Goal: Task Accomplishment & Management: Use online tool/utility

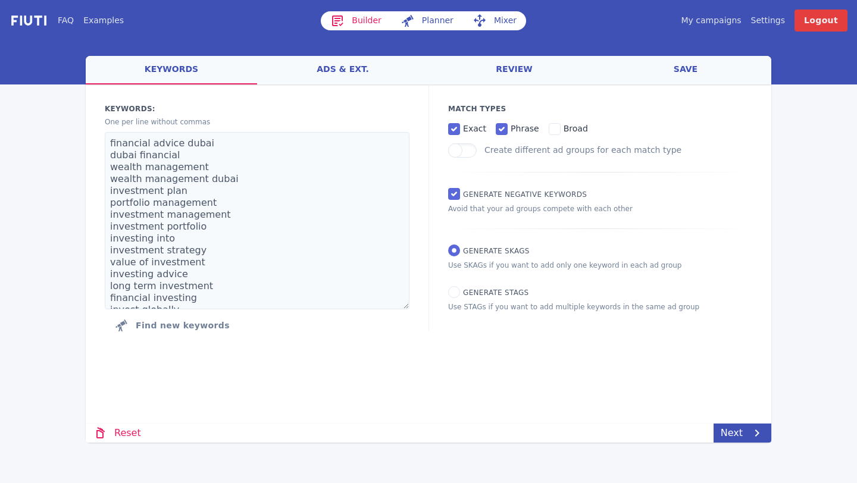
click at [728, 21] on link "My campaigns" at bounding box center [711, 20] width 60 height 12
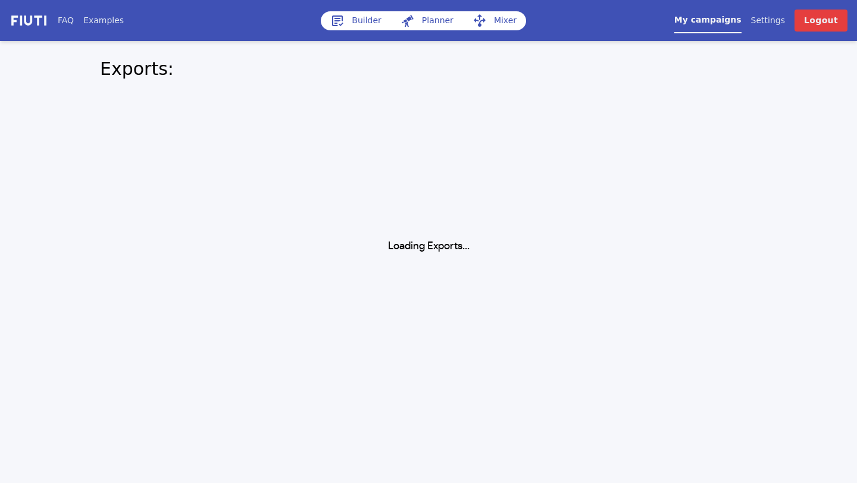
click at [349, 18] on link "Builder" at bounding box center [356, 20] width 70 height 19
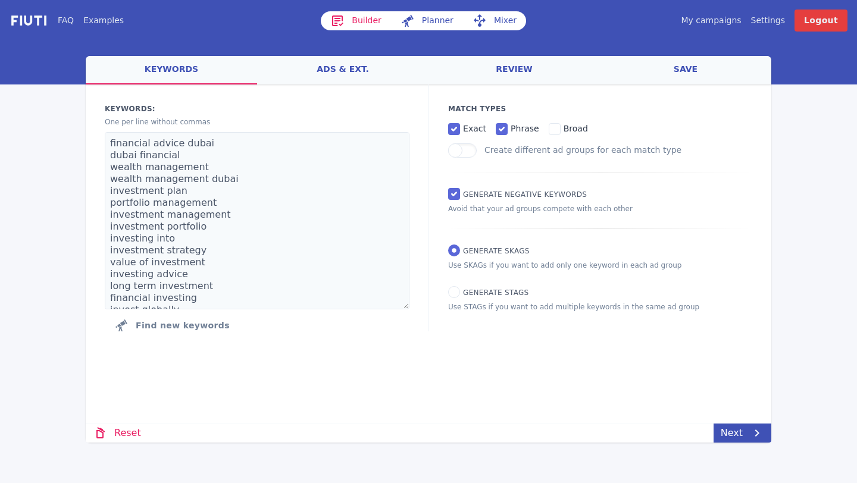
click at [365, 25] on link "Builder" at bounding box center [356, 20] width 70 height 19
click at [729, 24] on link "My campaigns" at bounding box center [711, 20] width 60 height 12
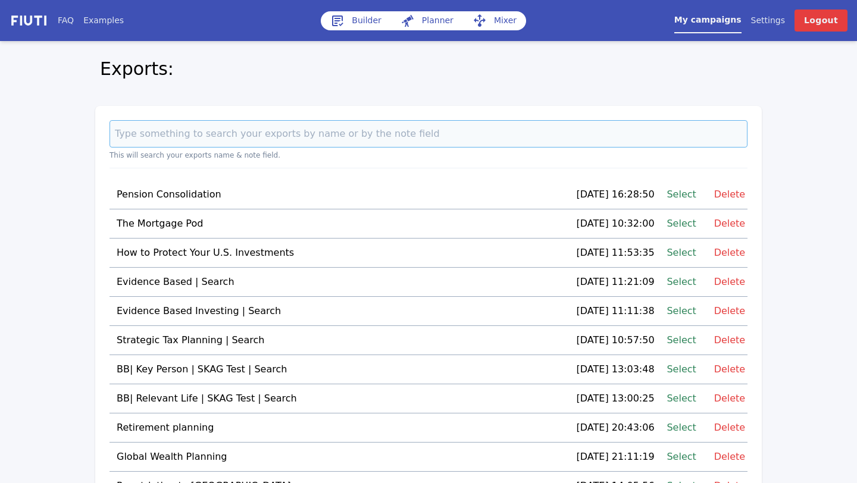
click at [450, 141] on input at bounding box center [428, 133] width 638 height 27
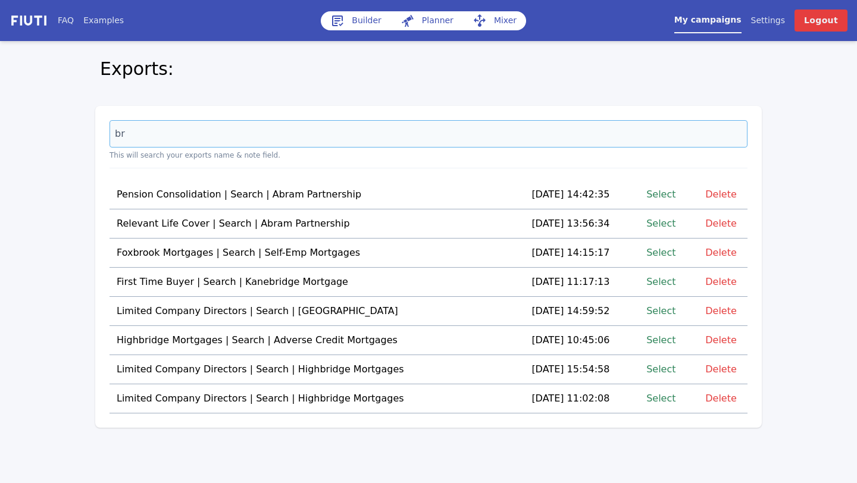
type input "b"
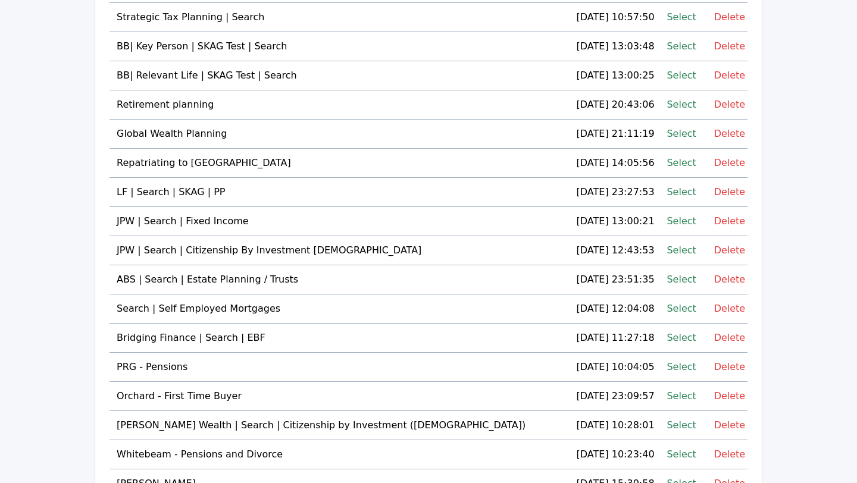
scroll to position [325, 0]
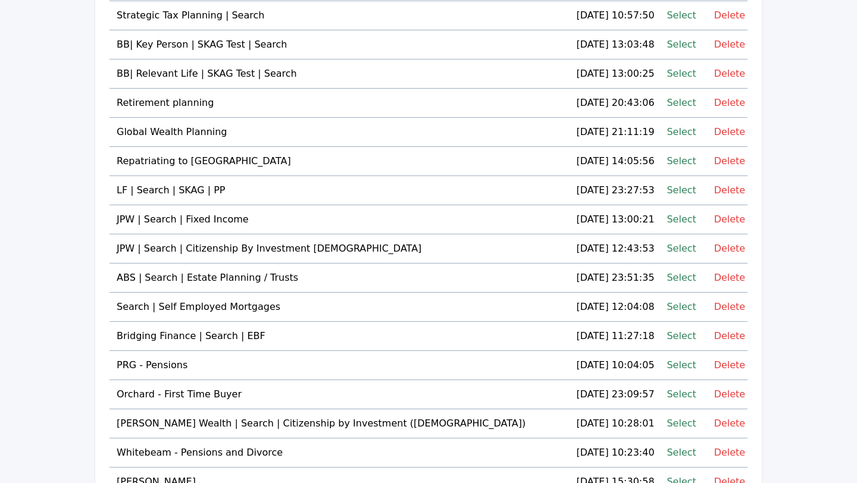
click at [678, 337] on link "Select" at bounding box center [680, 336] width 29 height 16
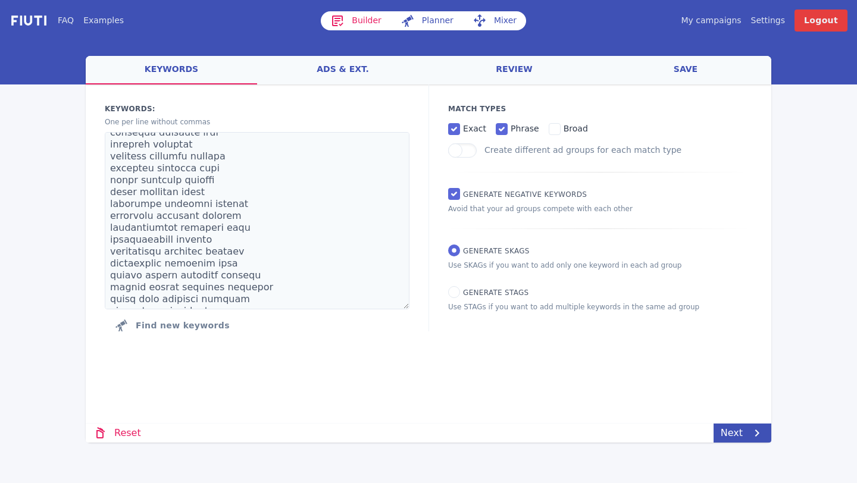
scroll to position [583, 0]
click at [342, 77] on link "ads & ext." at bounding box center [342, 70] width 171 height 29
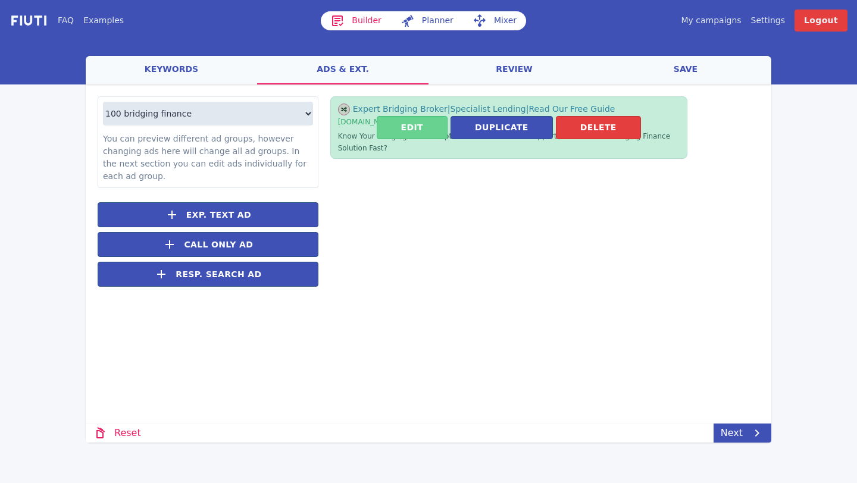
click at [400, 122] on button "Edit" at bounding box center [412, 127] width 71 height 23
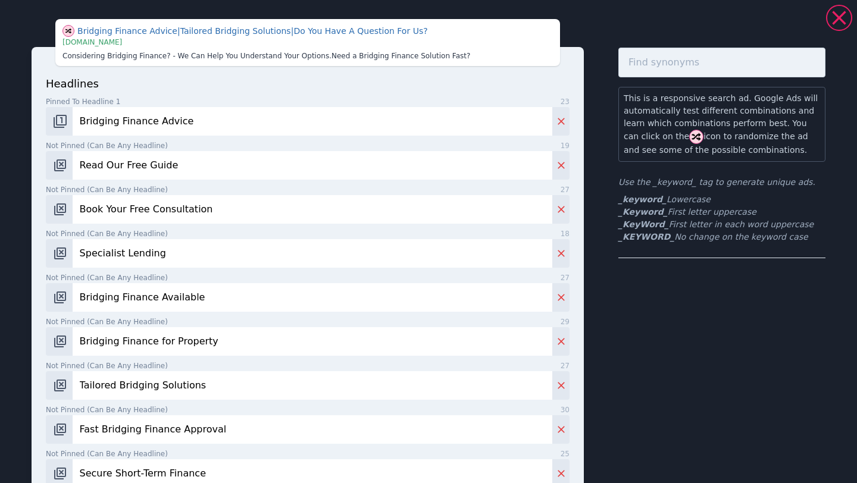
scroll to position [616, 0]
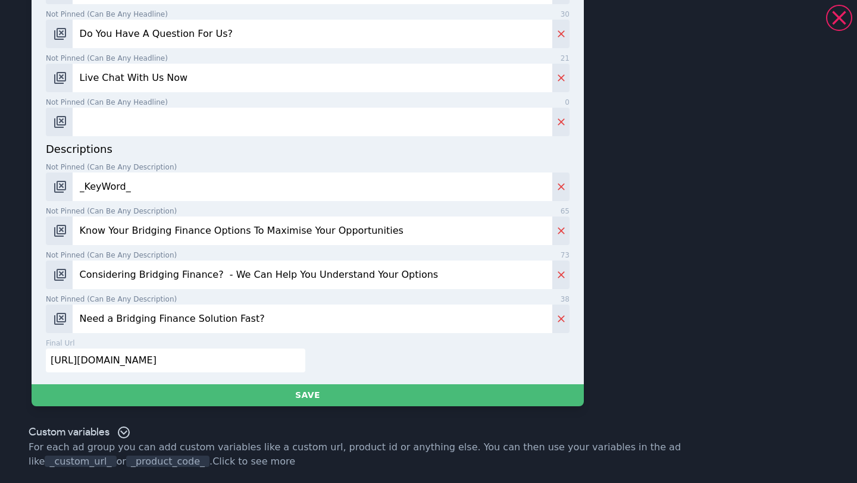
click at [141, 356] on input "[URL][DOMAIN_NAME]" at bounding box center [175, 361] width 259 height 24
paste input "ah-bridg"
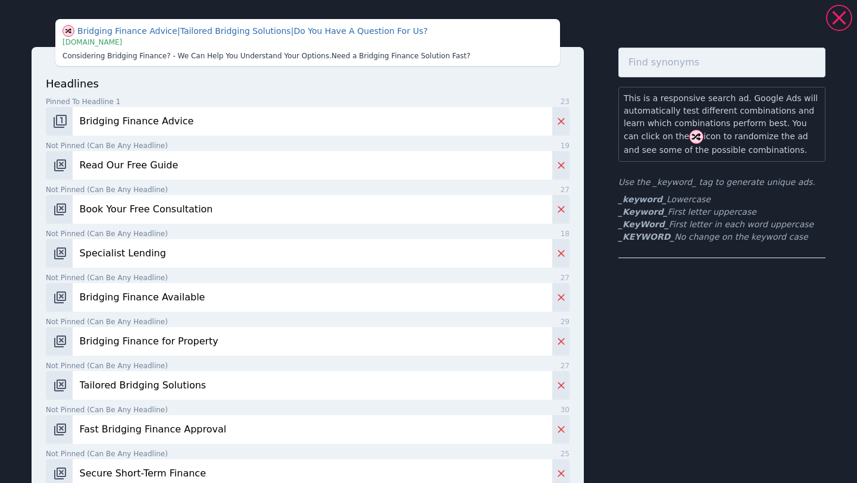
scroll to position [534, 0]
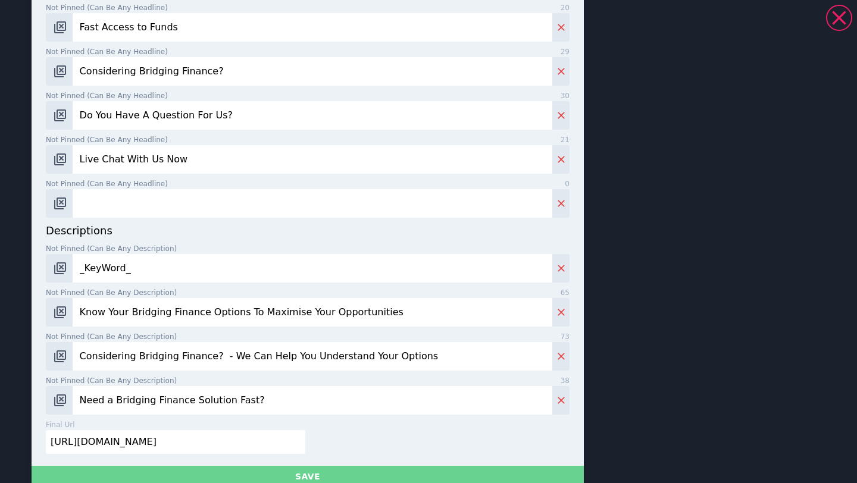
type input "[URL][DOMAIN_NAME]"
click at [219, 476] on button "Save" at bounding box center [308, 477] width 552 height 22
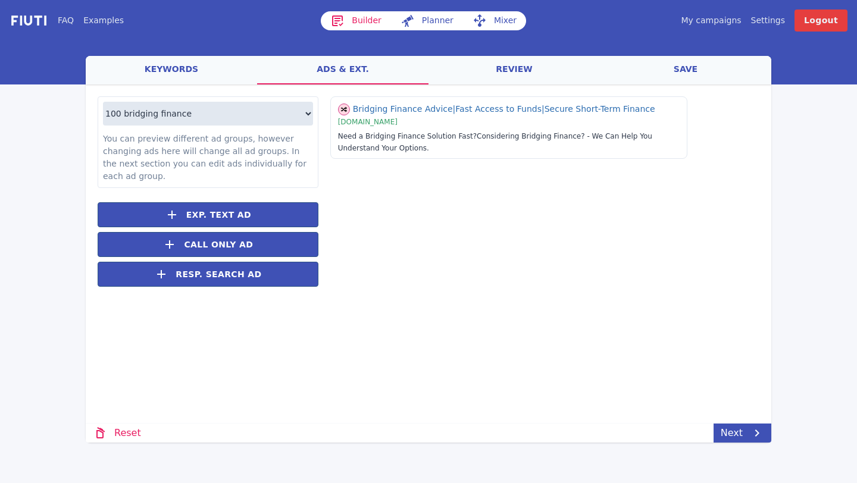
click at [208, 73] on link "keywords" at bounding box center [171, 70] width 171 height 29
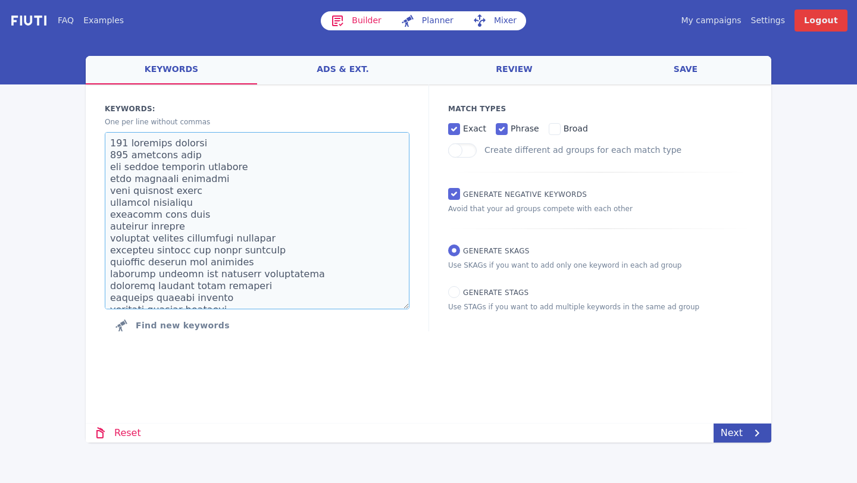
drag, startPoint x: 202, startPoint y: 156, endPoint x: 107, endPoint y: 156, distance: 95.2
click at [106, 156] on textarea at bounding box center [257, 220] width 305 height 177
click at [154, 161] on textarea at bounding box center [257, 220] width 305 height 177
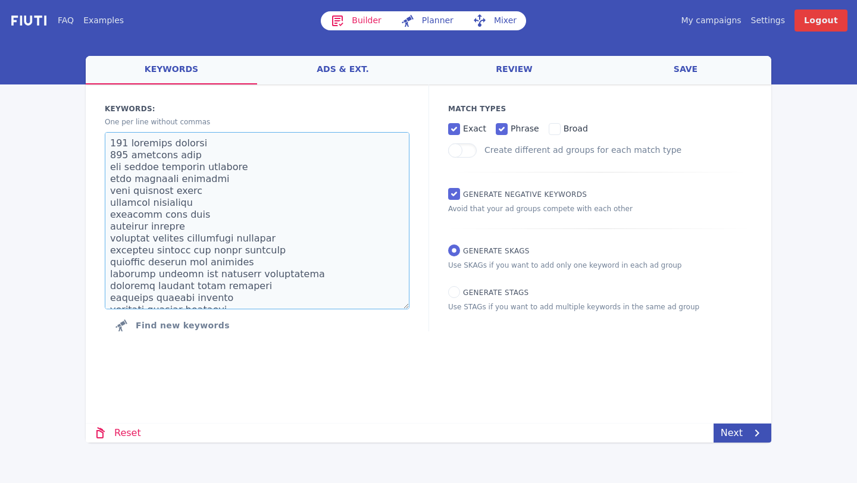
click at [156, 156] on textarea at bounding box center [257, 220] width 305 height 177
click at [159, 179] on textarea at bounding box center [257, 220] width 305 height 177
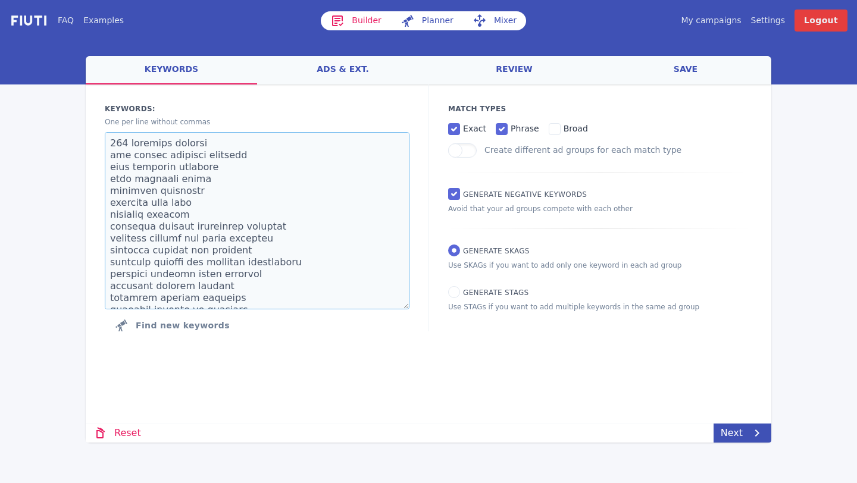
click at [159, 179] on textarea at bounding box center [257, 220] width 305 height 177
click at [160, 190] on textarea at bounding box center [257, 220] width 305 height 177
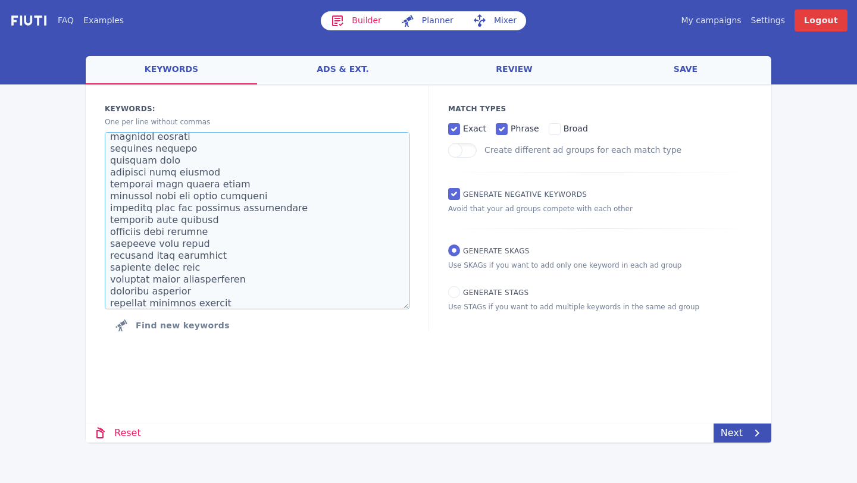
scroll to position [208, 0]
drag, startPoint x: 246, startPoint y: 281, endPoint x: 109, endPoint y: 162, distance: 181.8
click at [109, 162] on textarea at bounding box center [257, 220] width 305 height 177
drag, startPoint x: 221, startPoint y: 199, endPoint x: 120, endPoint y: 181, distance: 103.4
click at [120, 181] on textarea at bounding box center [257, 220] width 305 height 177
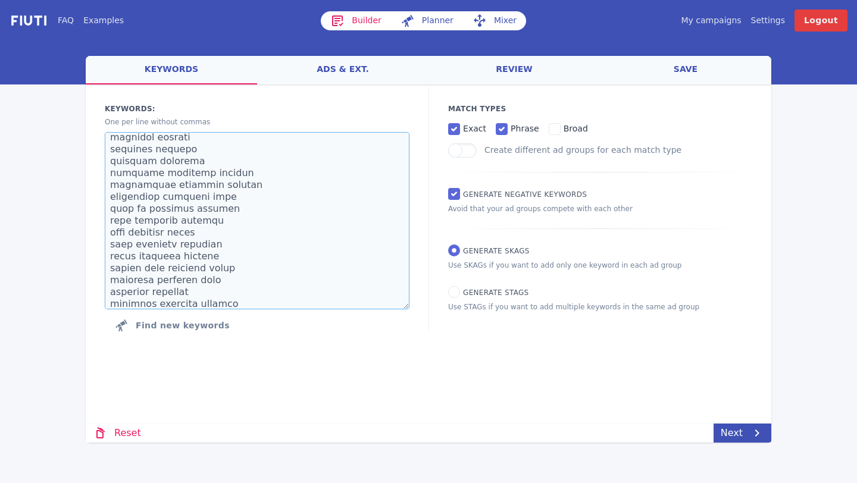
drag, startPoint x: 228, startPoint y: 200, endPoint x: 114, endPoint y: 194, distance: 114.4
click at [114, 194] on textarea at bounding box center [257, 220] width 305 height 177
click at [121, 193] on textarea at bounding box center [257, 220] width 305 height 177
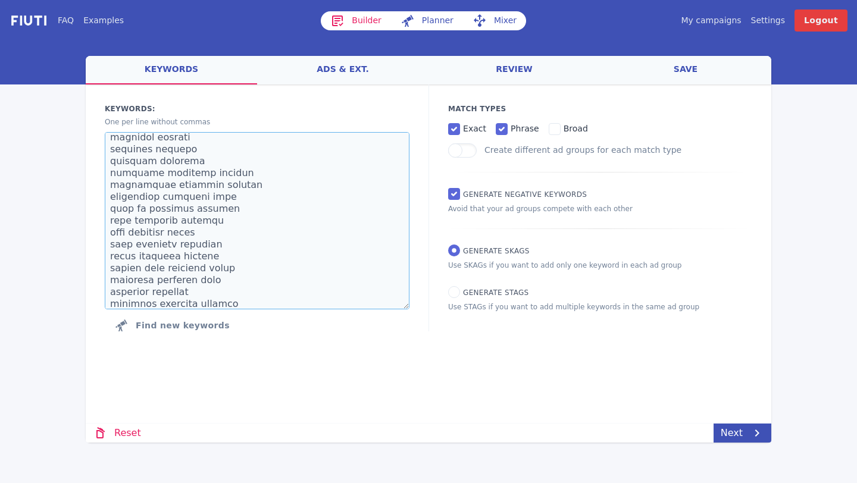
click at [121, 193] on textarea at bounding box center [257, 220] width 305 height 177
drag, startPoint x: 210, startPoint y: 220, endPoint x: 90, endPoint y: 221, distance: 119.6
click at [90, 221] on div "Keywords: Ad groups: One per line without commas Find new keywords" at bounding box center [257, 220] width 343 height 272
drag, startPoint x: 220, startPoint y: 259, endPoint x: 109, endPoint y: 241, distance: 112.8
click at [109, 241] on textarea at bounding box center [257, 220] width 305 height 177
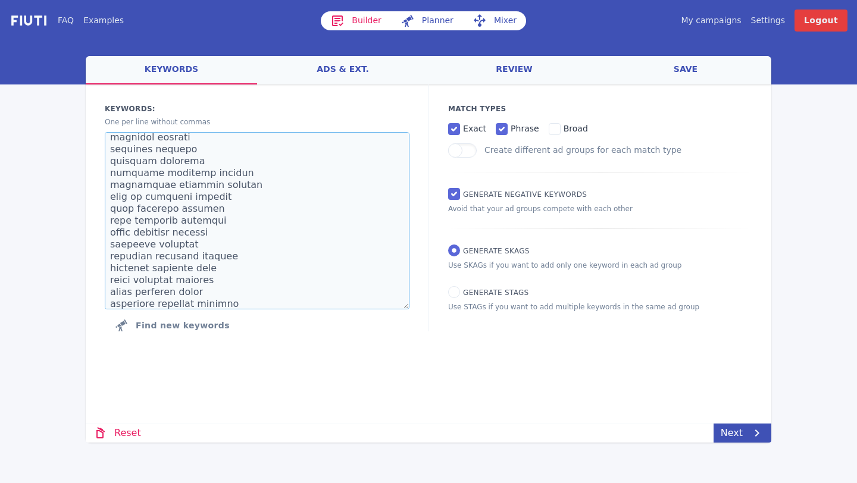
drag, startPoint x: 223, startPoint y: 266, endPoint x: 110, endPoint y: 267, distance: 113.0
click at [110, 267] on textarea at bounding box center [257, 220] width 305 height 177
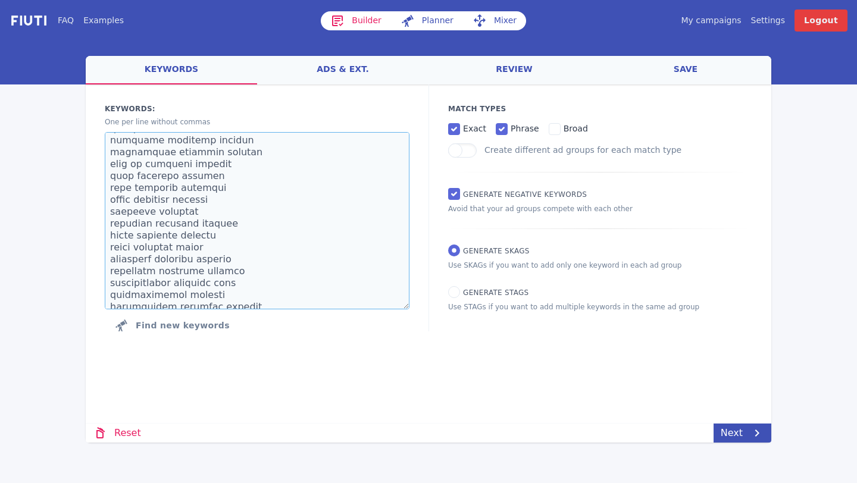
scroll to position [258, 0]
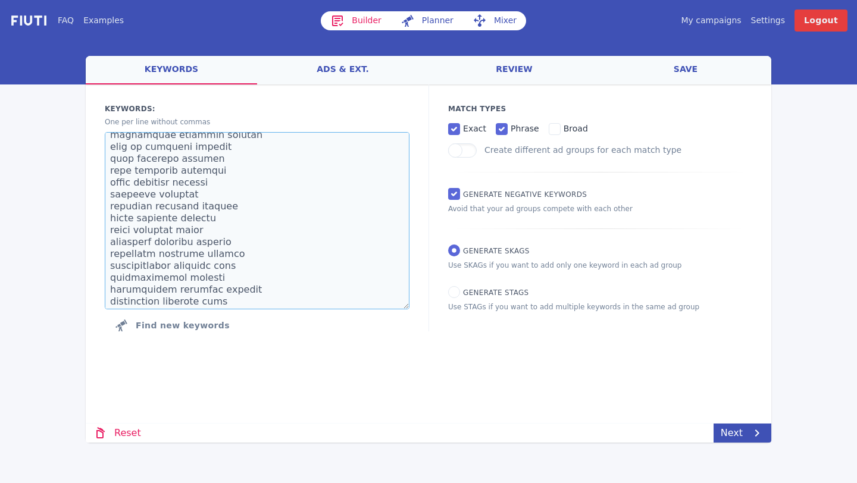
drag, startPoint x: 211, startPoint y: 229, endPoint x: 115, endPoint y: 229, distance: 96.4
click at [115, 229] on textarea at bounding box center [257, 220] width 305 height 177
drag, startPoint x: 237, startPoint y: 252, endPoint x: 109, endPoint y: 253, distance: 127.3
click at [109, 253] on textarea at bounding box center [257, 220] width 305 height 177
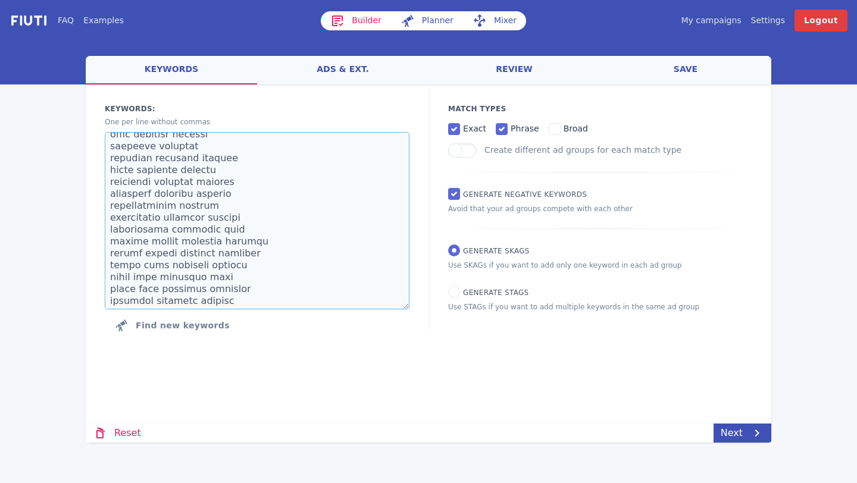
drag, startPoint x: 221, startPoint y: 227, endPoint x: 120, endPoint y: 226, distance: 101.7
click at [120, 226] on textarea at bounding box center [257, 220] width 305 height 177
drag, startPoint x: 224, startPoint y: 271, endPoint x: 110, endPoint y: 270, distance: 113.6
click at [110, 270] on textarea "100 bridging finance bad credit bridging finances best bridging finances bridgi…" at bounding box center [257, 220] width 305 height 177
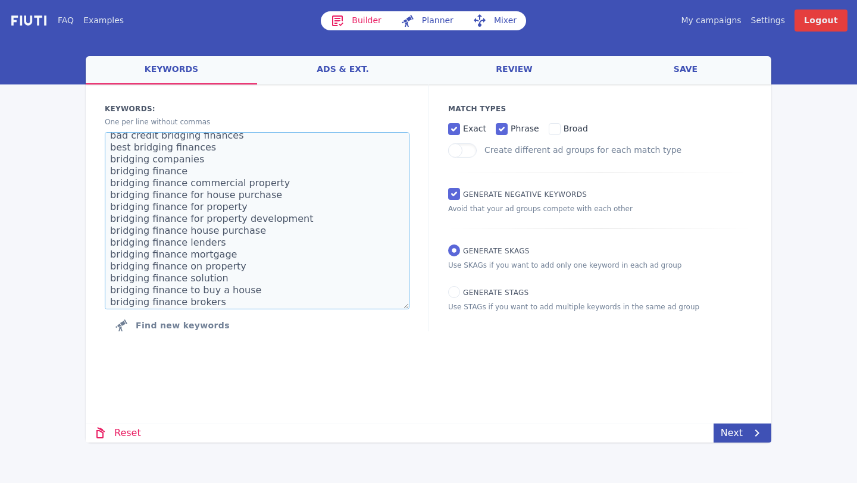
scroll to position [0, 0]
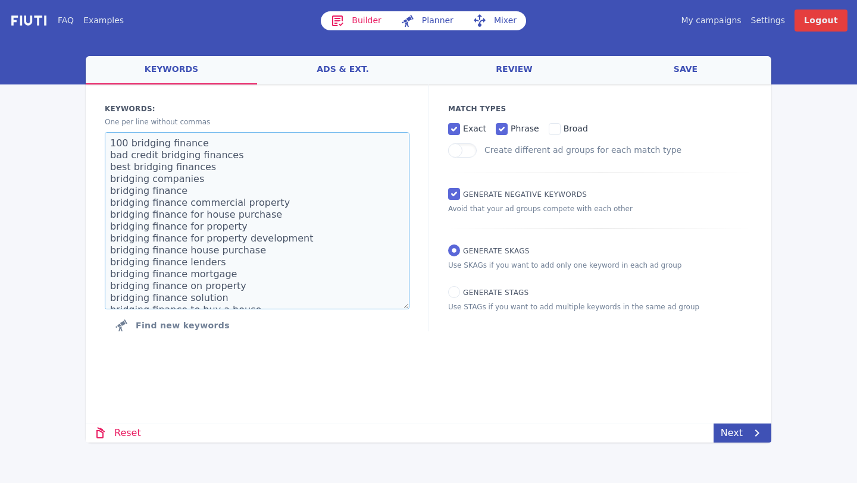
drag, startPoint x: 196, startPoint y: 142, endPoint x: 109, endPoint y: 140, distance: 86.9
click at [109, 140] on textarea "100 bridging finance bad credit bridging finances best bridging finances bridgi…" at bounding box center [257, 220] width 305 height 177
click at [112, 158] on textarea "bad credit bridging finances best bridging finances bridging companies bridging…" at bounding box center [257, 220] width 305 height 177
drag, startPoint x: 240, startPoint y: 146, endPoint x: 120, endPoint y: 140, distance: 120.3
click at [120, 140] on textarea "bad credit bridging finances best bridging finances bridging companies bridging…" at bounding box center [257, 220] width 305 height 177
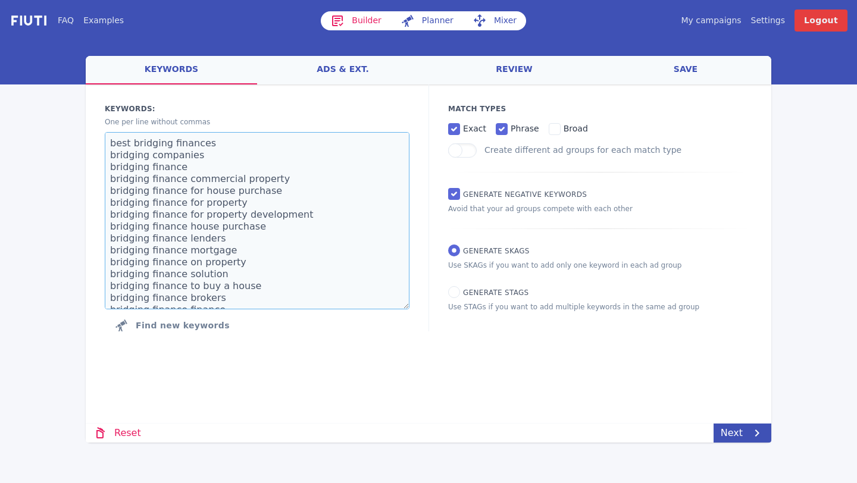
click at [110, 152] on textarea "best bridging finances bridging companies bridging finance bridging finance com…" at bounding box center [257, 220] width 305 height 177
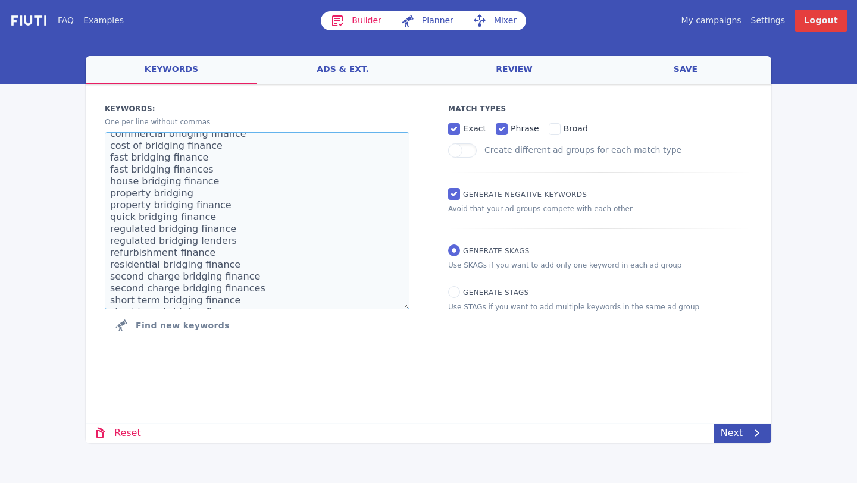
scroll to position [247, 0]
drag, startPoint x: 228, startPoint y: 230, endPoint x: 111, endPoint y: 218, distance: 118.4
click at [111, 218] on textarea "best bridging finances bridging companies bridging finance bridging finance com…" at bounding box center [257, 220] width 305 height 177
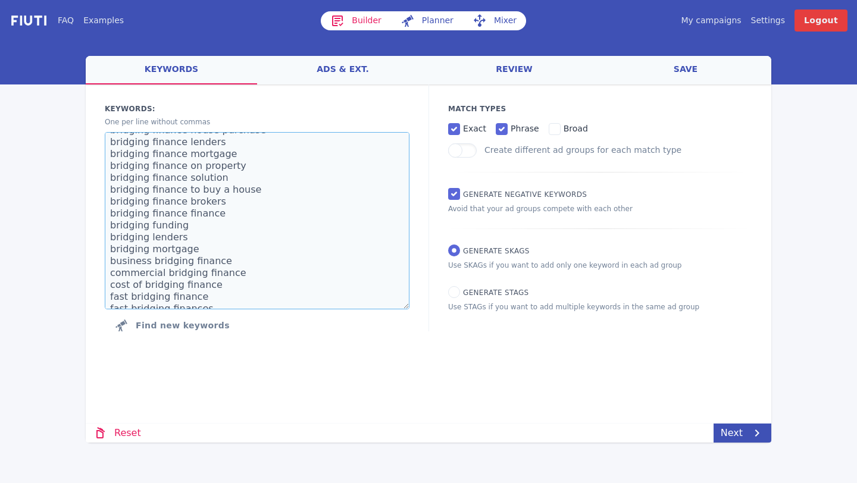
scroll to position [0, 0]
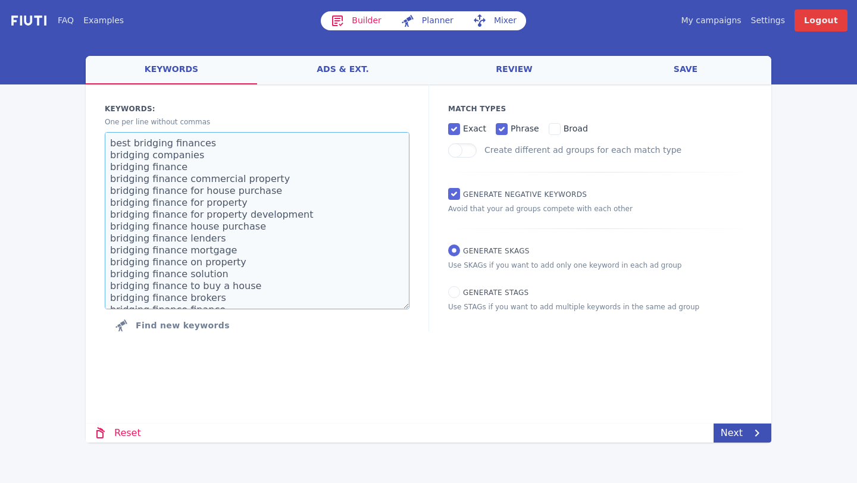
type textarea "best bridging finances bridging companies bridging finance bridging finance com…"
click at [352, 63] on link "ads & ext." at bounding box center [342, 70] width 171 height 29
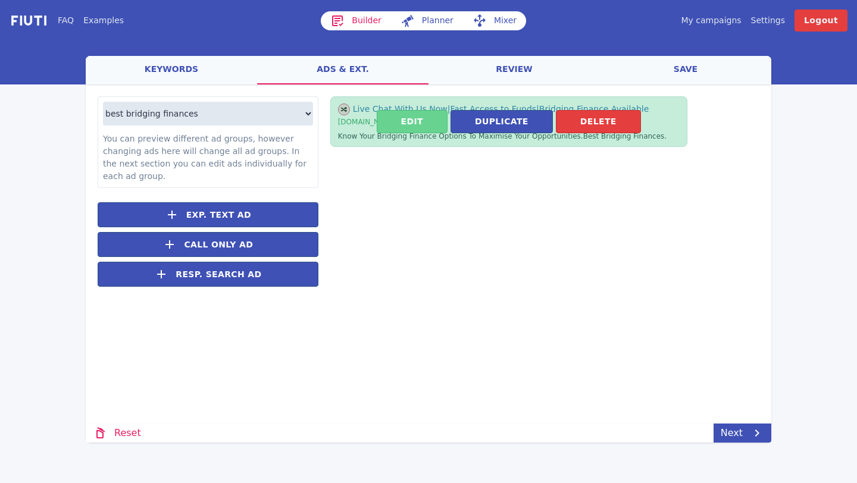
click at [403, 120] on button "Edit" at bounding box center [412, 121] width 71 height 23
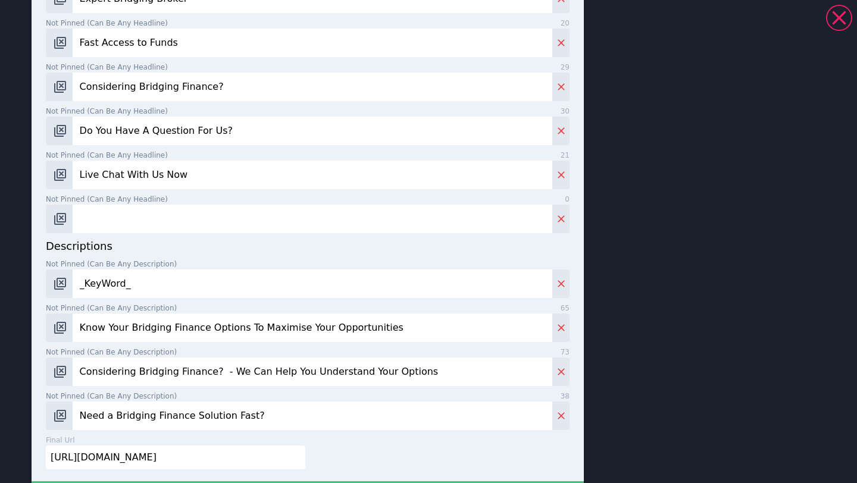
scroll to position [616, 0]
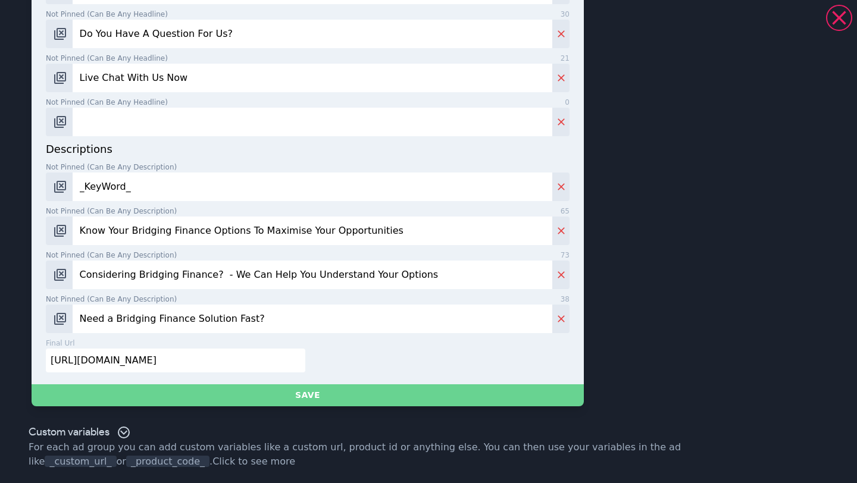
click at [300, 389] on button "Save" at bounding box center [308, 395] width 552 height 22
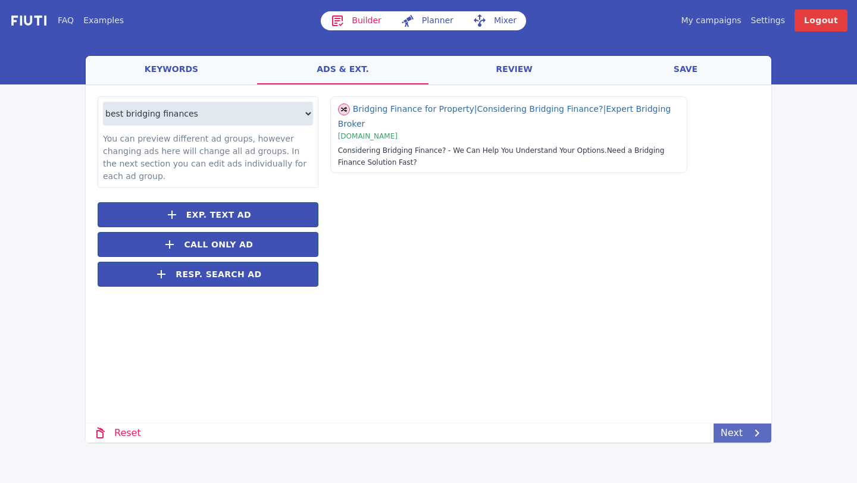
click at [732, 428] on link "Next" at bounding box center [742, 433] width 58 height 19
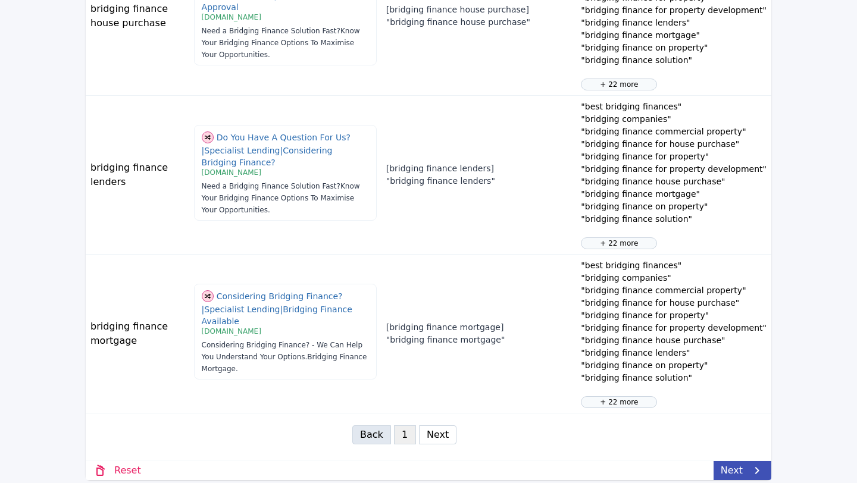
scroll to position [1379, 0]
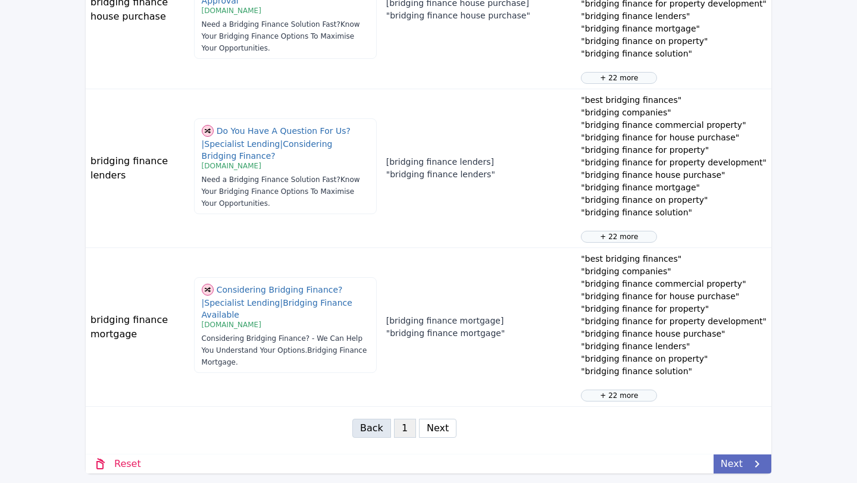
click at [725, 463] on link "Next" at bounding box center [742, 464] width 58 height 19
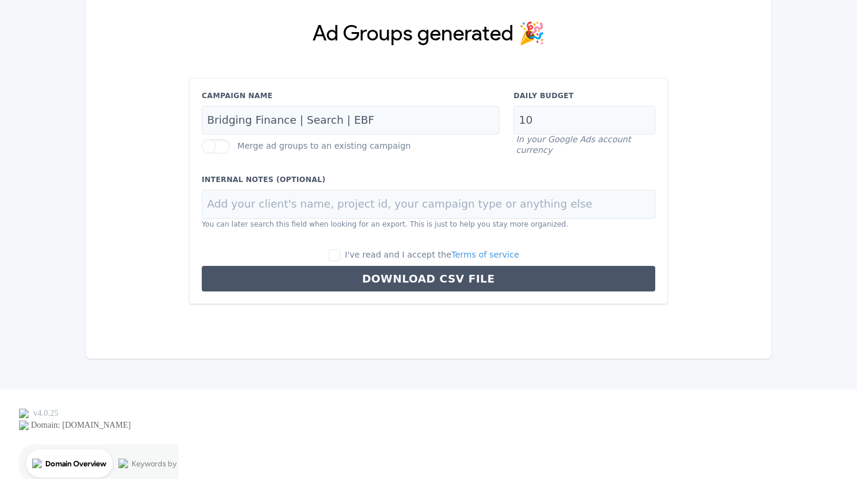
scroll to position [0, 0]
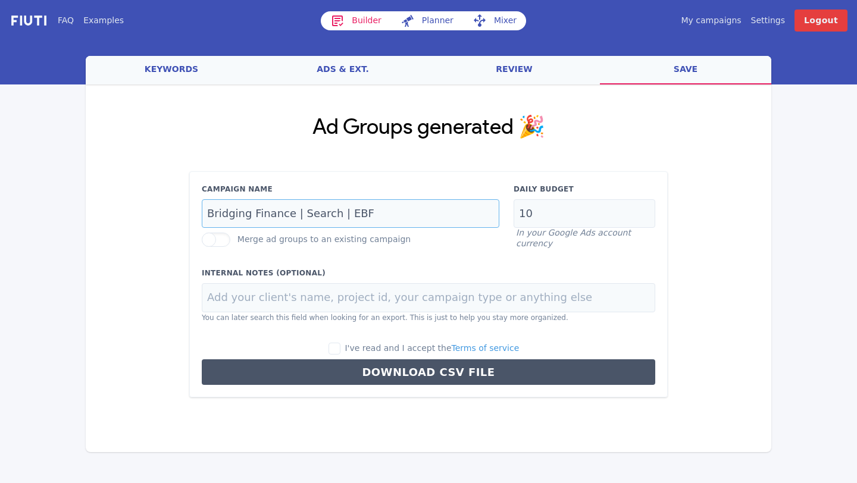
drag, startPoint x: 360, startPoint y: 214, endPoint x: 343, endPoint y: 214, distance: 16.7
click at [343, 214] on input "Bridging Finance | Search | EBF" at bounding box center [350, 213] width 297 height 29
type input "Bridging Finance | Search | AH"
drag, startPoint x: 545, startPoint y: 216, endPoint x: 513, endPoint y: 217, distance: 32.1
click at [513, 217] on div "Daily Budget 10 In your Google Ads account currency" at bounding box center [584, 216] width 156 height 65
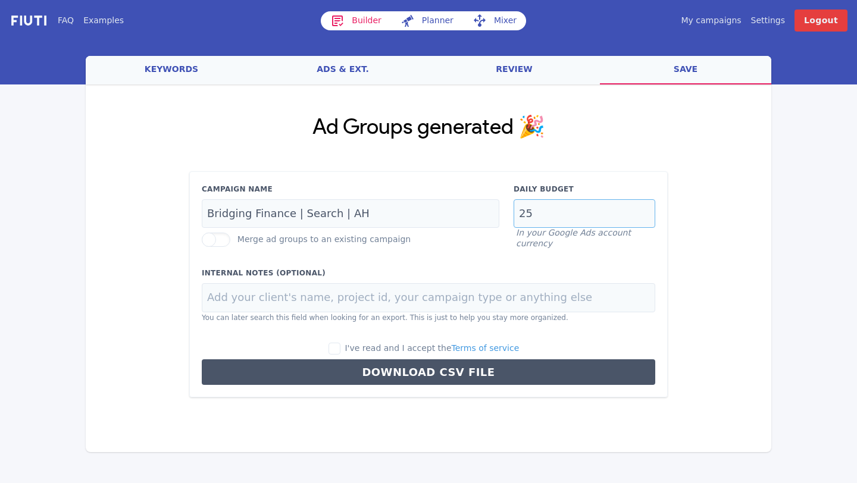
type input "25"
click at [337, 346] on input "I've read and I accept the Terms of service" at bounding box center [334, 349] width 12 height 12
checkbox input "true"
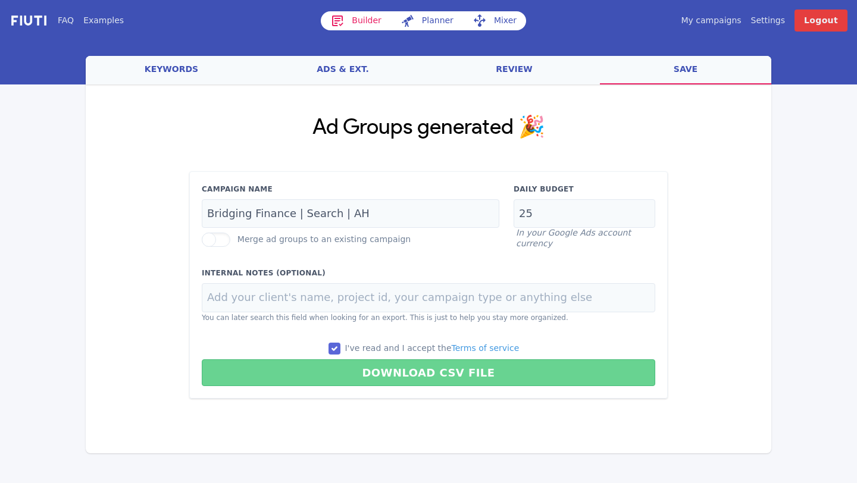
click at [361, 371] on button "Download CSV File" at bounding box center [428, 372] width 453 height 27
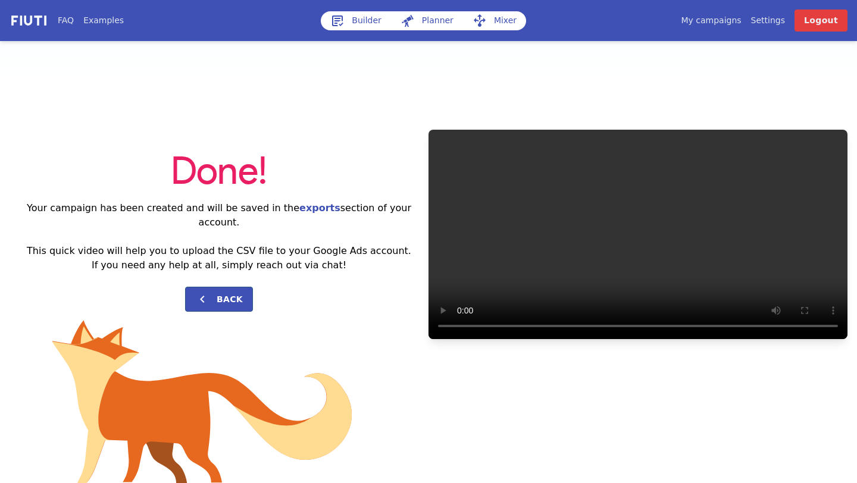
click at [718, 23] on link "My campaigns" at bounding box center [711, 20] width 60 height 12
